Goal: Task Accomplishment & Management: Manage account settings

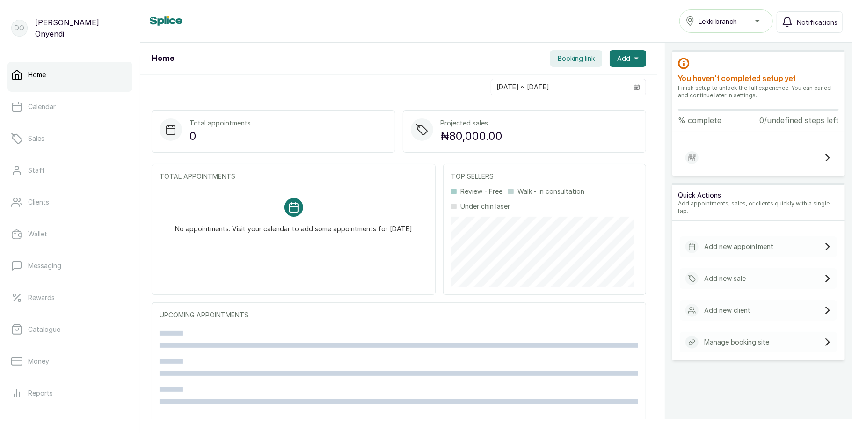
click at [731, 20] on span "Lekki branch" at bounding box center [718, 21] width 38 height 10
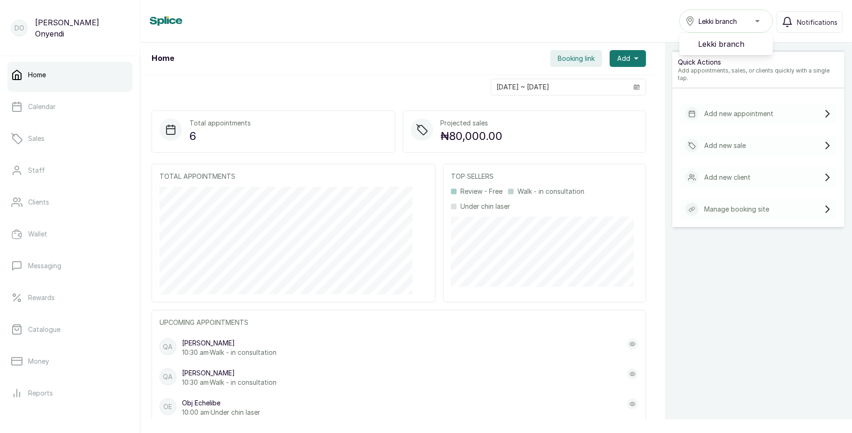
click at [731, 20] on span "Lekki branch" at bounding box center [718, 21] width 38 height 10
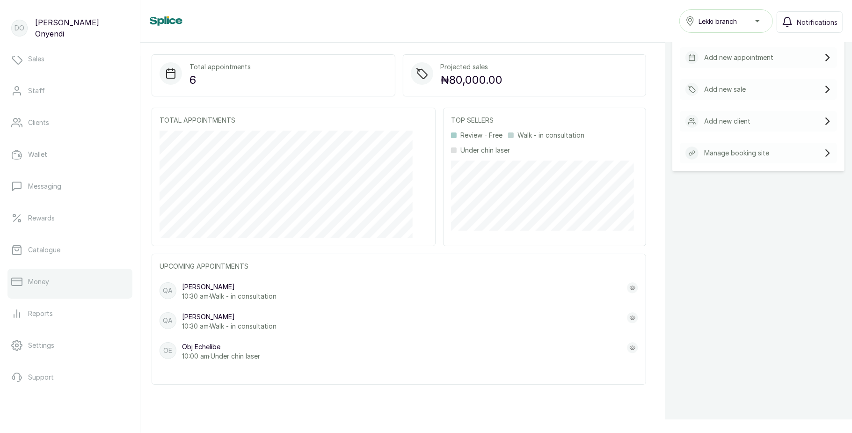
scroll to position [105, 0]
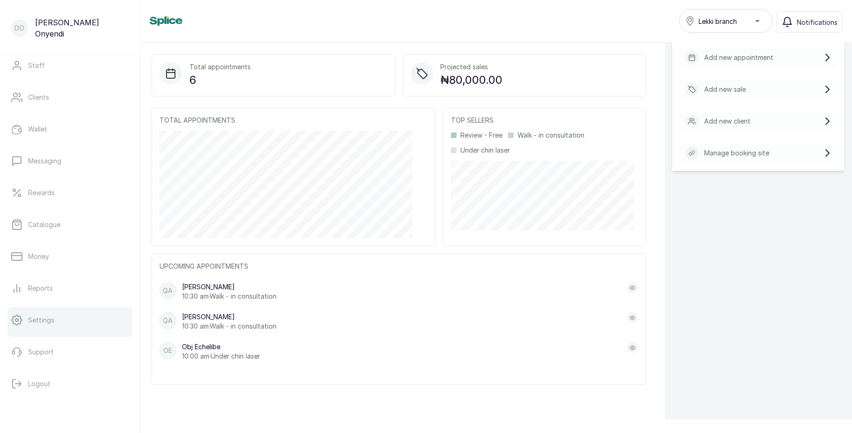
click at [50, 317] on p "Settings" at bounding box center [41, 320] width 26 height 9
